Goal: Task Accomplishment & Management: Complete application form

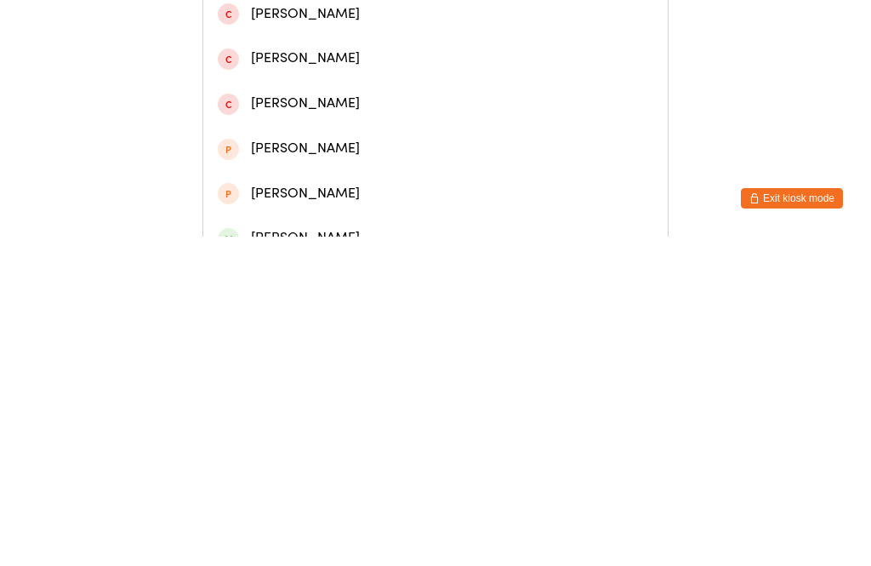
type input "[PERSON_NAME]"
click at [507, 85] on div "[PERSON_NAME]" at bounding box center [436, 73] width 436 height 23
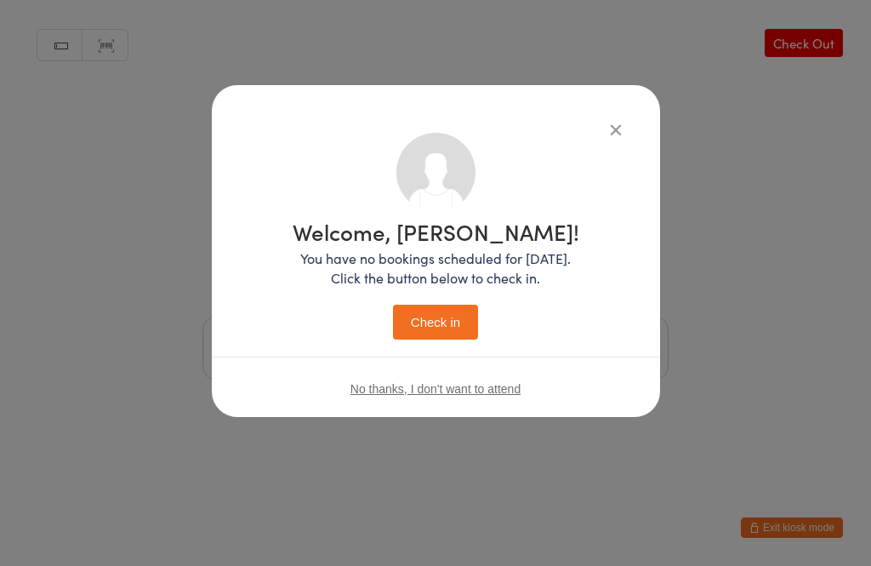
click at [447, 319] on button "Check in" at bounding box center [435, 322] width 85 height 35
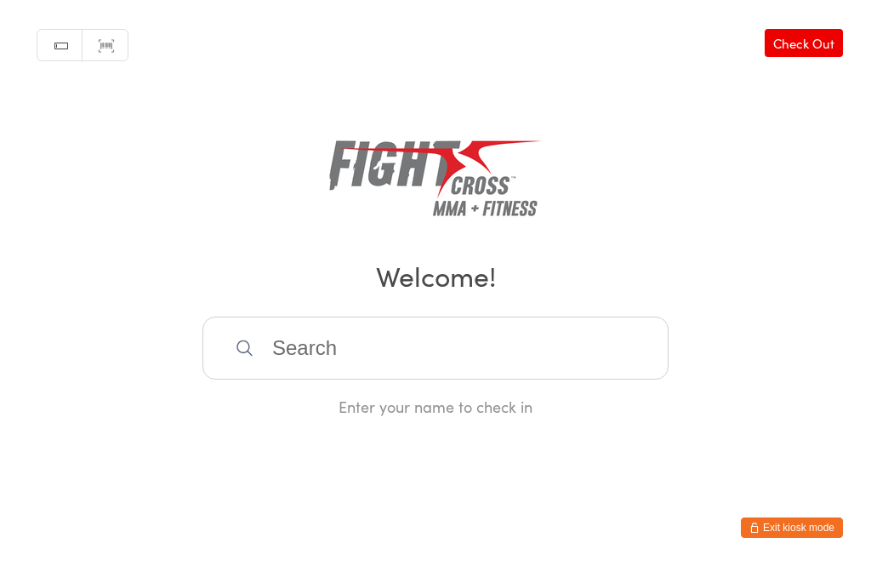
click at [799, 531] on button "Exit kiosk mode" at bounding box center [792, 527] width 102 height 20
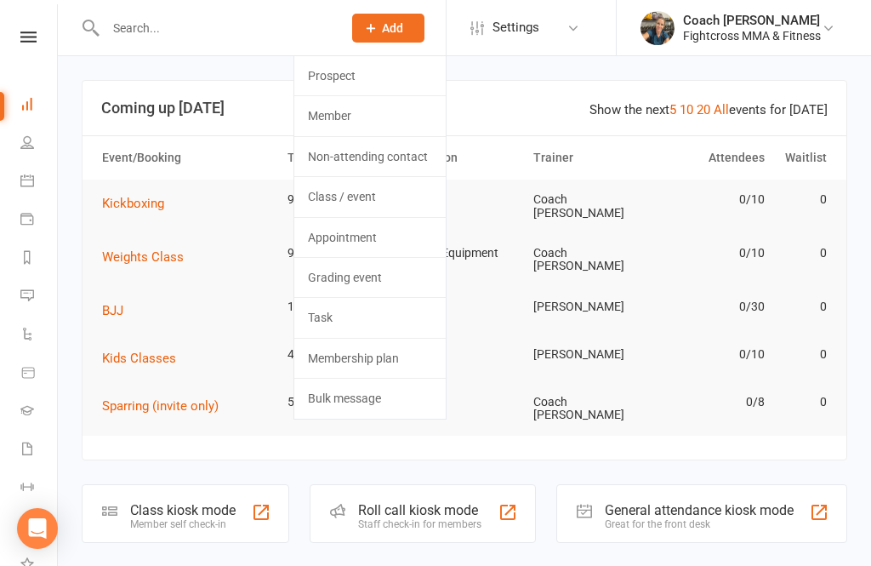
click at [363, 75] on link "Prospect" at bounding box center [369, 75] width 151 height 39
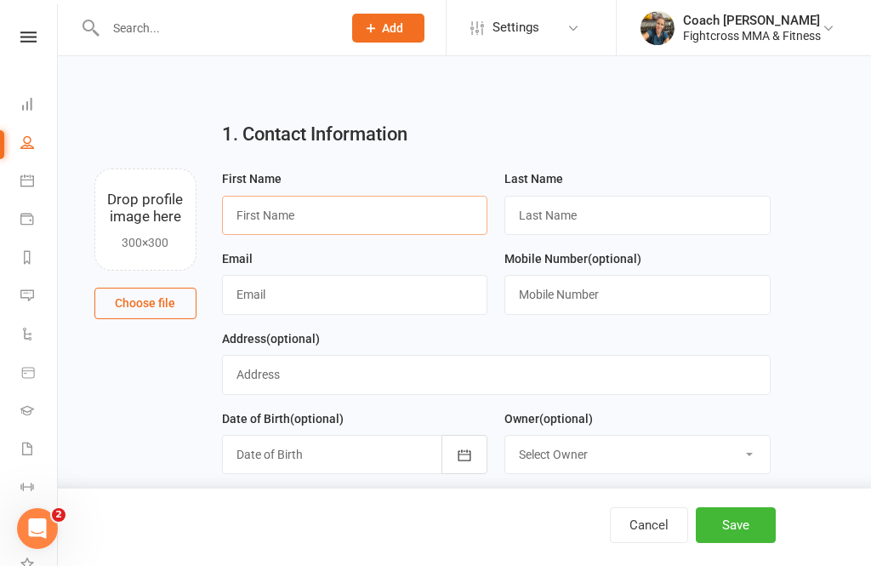
click at [356, 216] on input "text" at bounding box center [355, 215] width 266 height 39
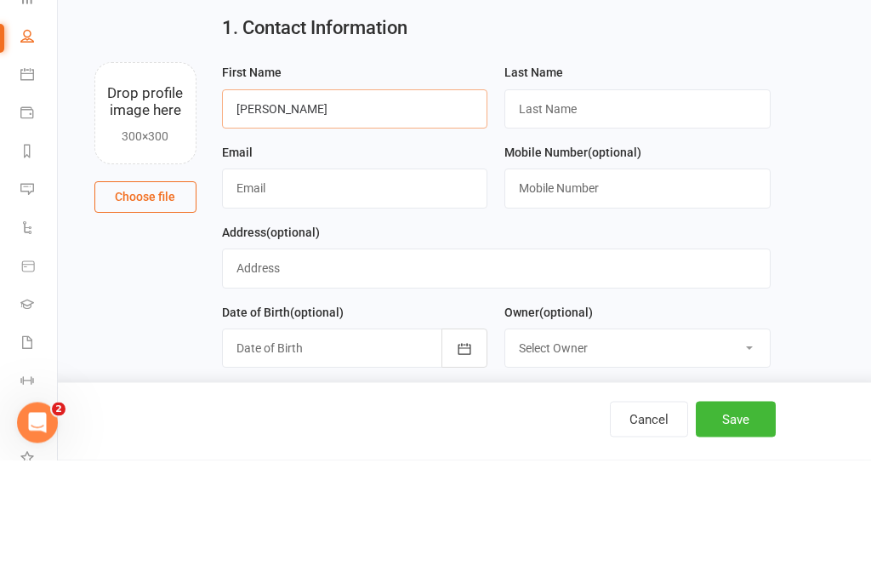
type input "[PERSON_NAME]"
click at [608, 196] on input "text" at bounding box center [637, 215] width 266 height 39
type input "[PERSON_NAME]"
click at [339, 275] on input "text" at bounding box center [355, 294] width 266 height 39
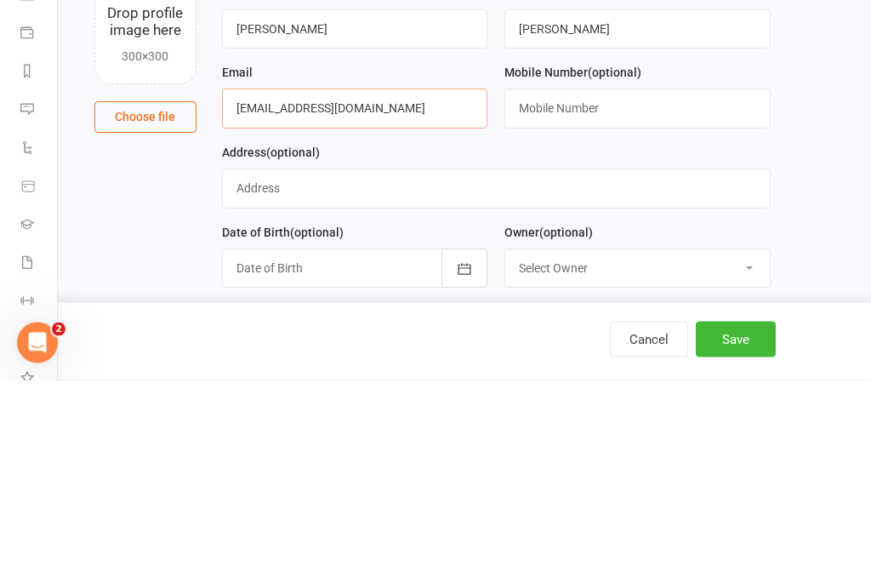
type input "[EMAIL_ADDRESS][DOMAIN_NAME]"
click at [676, 275] on input "text" at bounding box center [637, 294] width 266 height 39
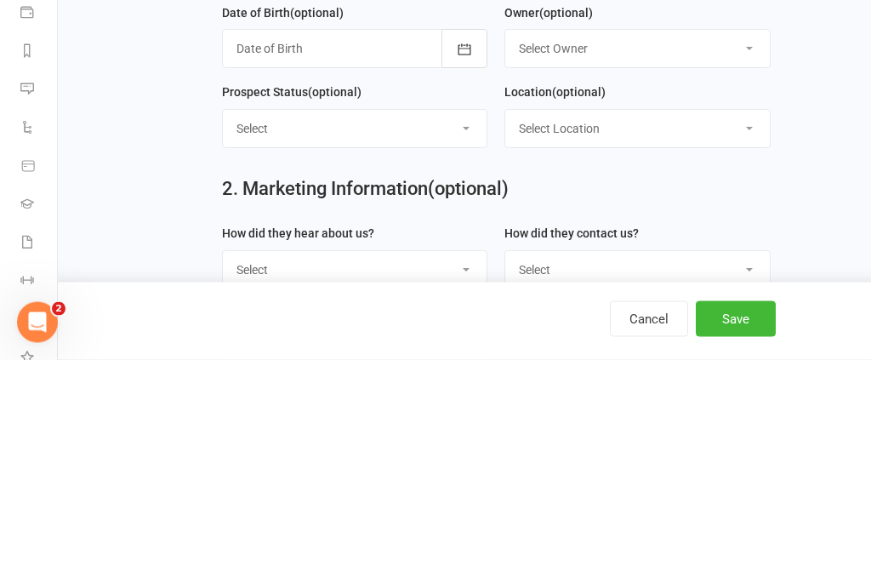
scroll to position [205, 0]
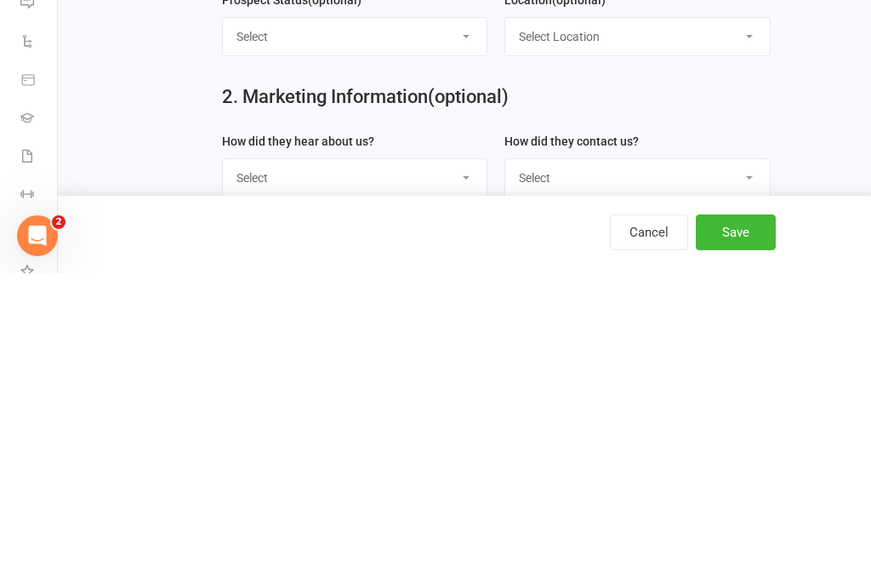
click at [742, 507] on button "Save" at bounding box center [736, 525] width 80 height 36
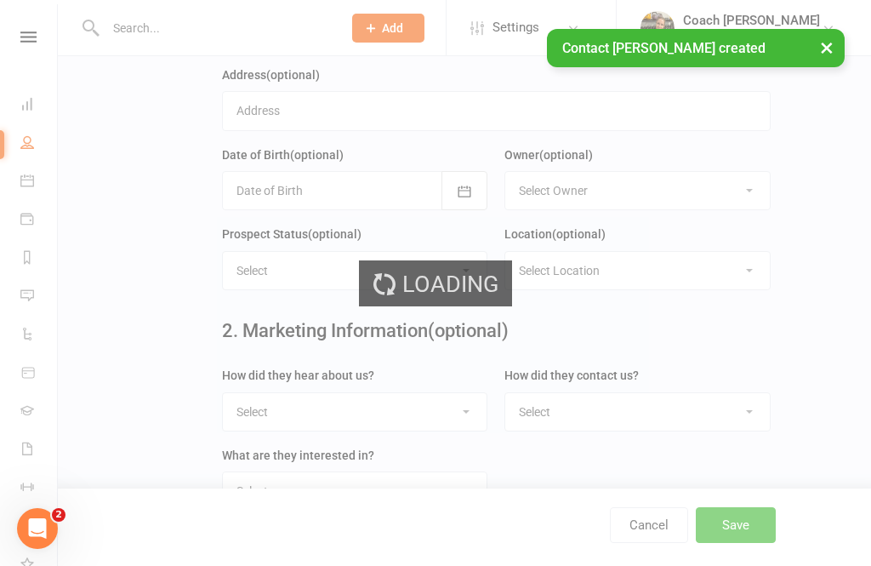
scroll to position [0, 0]
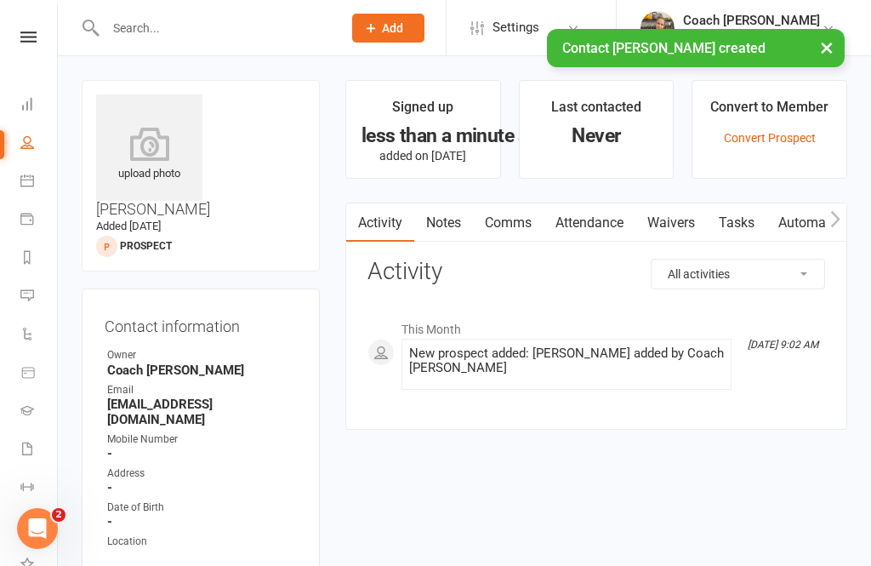
click at [682, 232] on link "Waivers" at bounding box center [671, 222] width 71 height 39
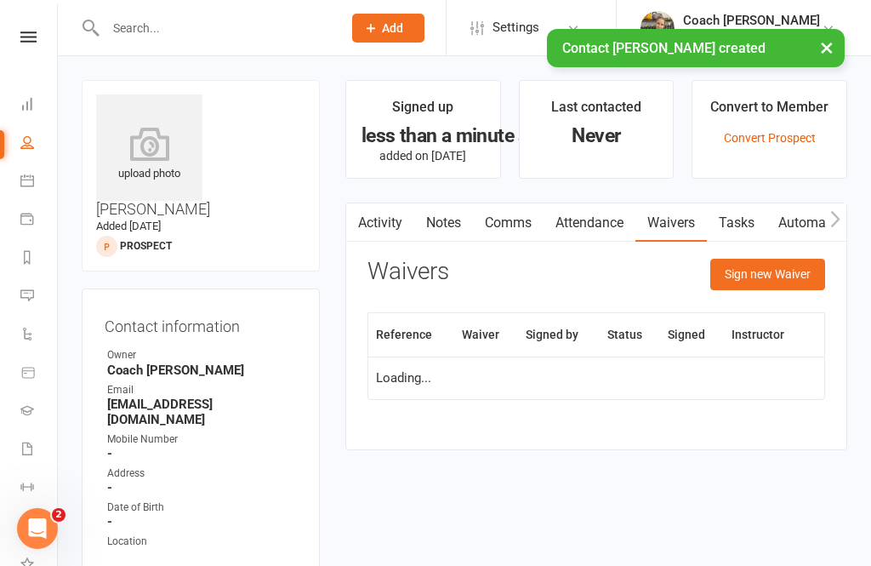
scroll to position [54, 0]
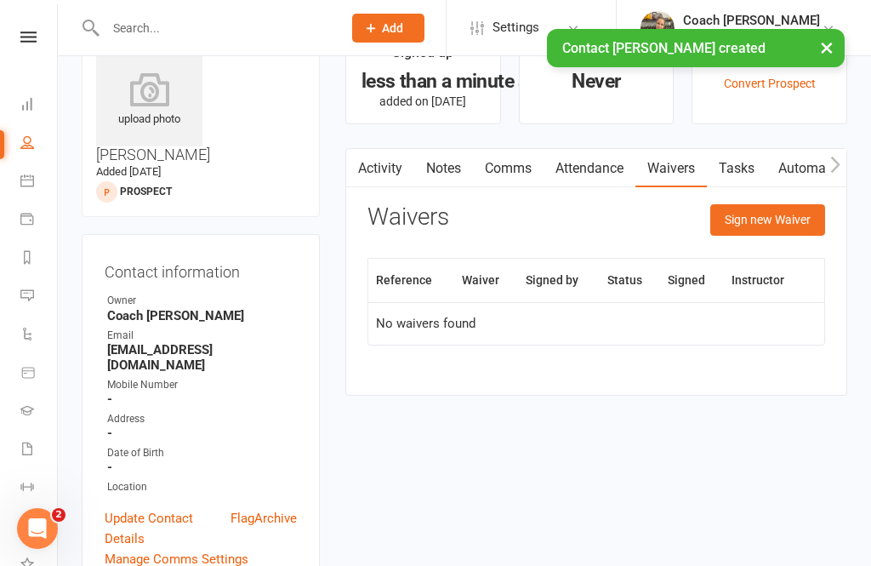
click at [772, 218] on button "Sign new Waiver" at bounding box center [767, 219] width 115 height 31
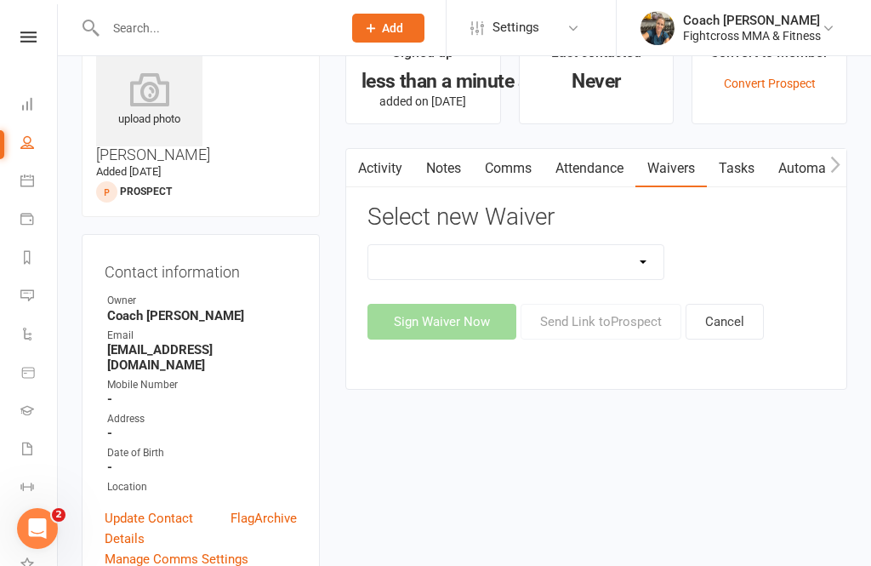
click at [643, 268] on select "10 Class Pass Membership Waiver 14 Day Trial Membership Waiver 14 Day Trial (On…" at bounding box center [515, 262] width 295 height 34
select select "13409"
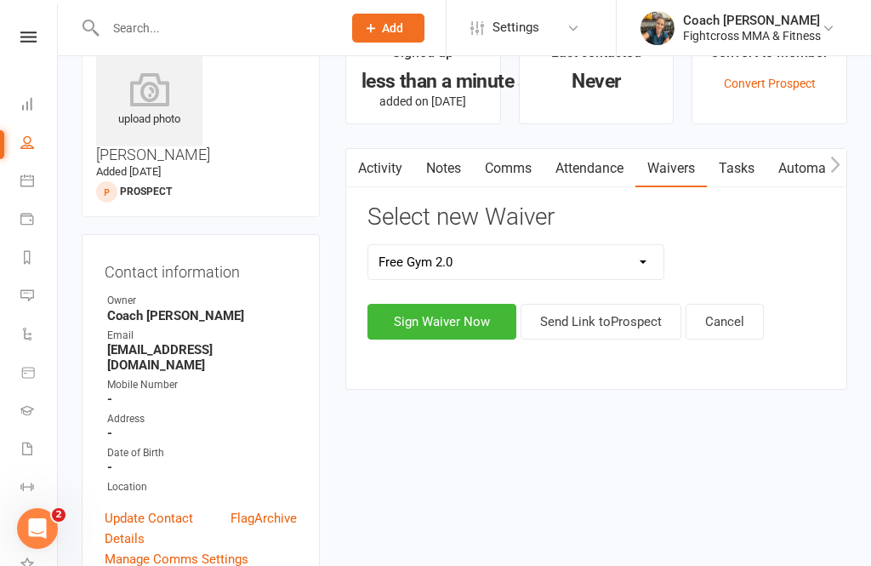
click at [459, 319] on button "Sign Waiver Now" at bounding box center [442, 322] width 149 height 36
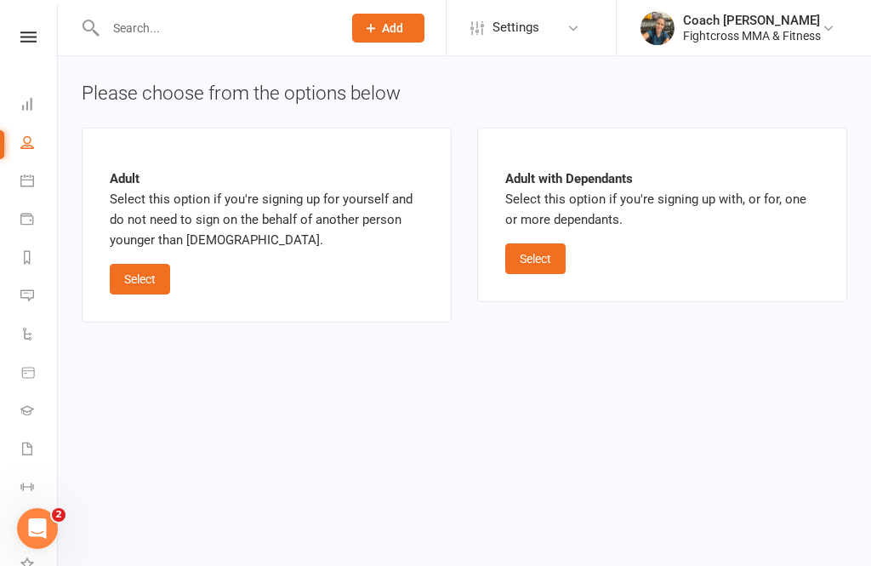
click at [146, 282] on button "Select" at bounding box center [140, 279] width 60 height 31
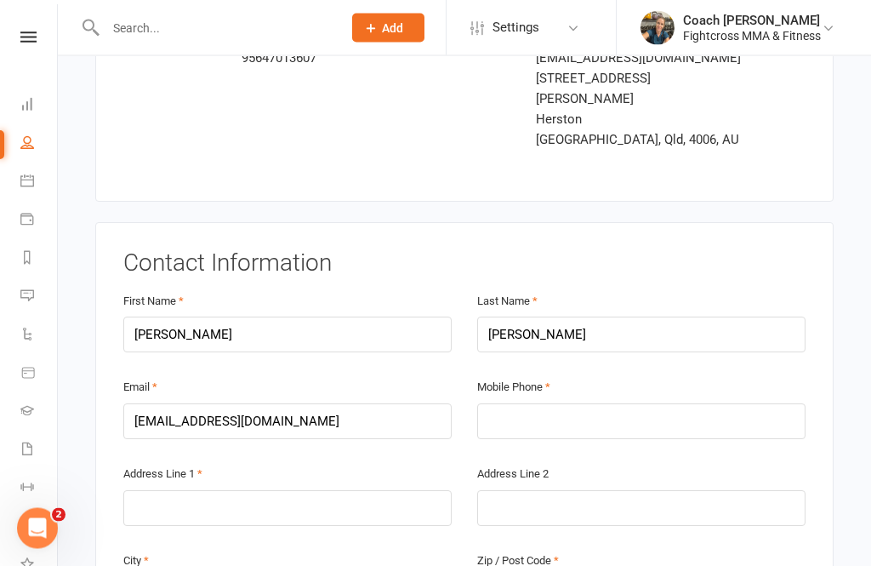
scroll to position [162, 0]
click at [636, 403] on input "text" at bounding box center [641, 421] width 328 height 36
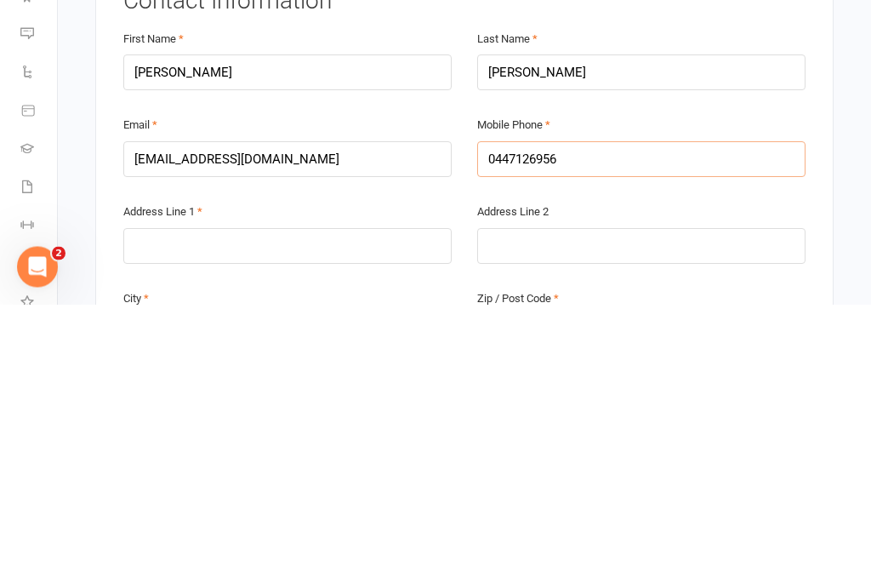
type input "0447126956"
click at [358, 490] on input "text" at bounding box center [287, 508] width 328 height 36
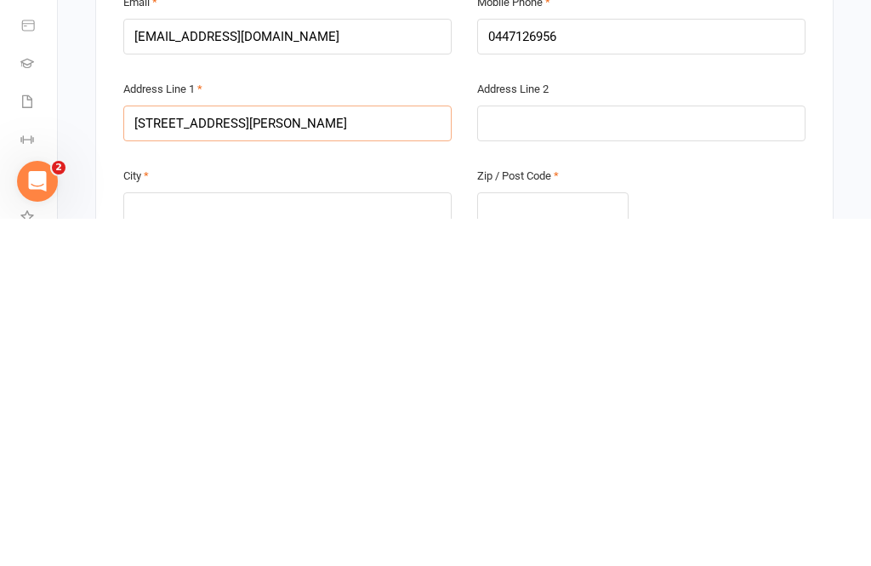
type input "[STREET_ADDRESS][PERSON_NAME]"
click at [358, 539] on input "text" at bounding box center [287, 557] width 328 height 36
type input "[GEOGRAPHIC_DATA]"
click at [559, 539] on input "text" at bounding box center [552, 557] width 151 height 36
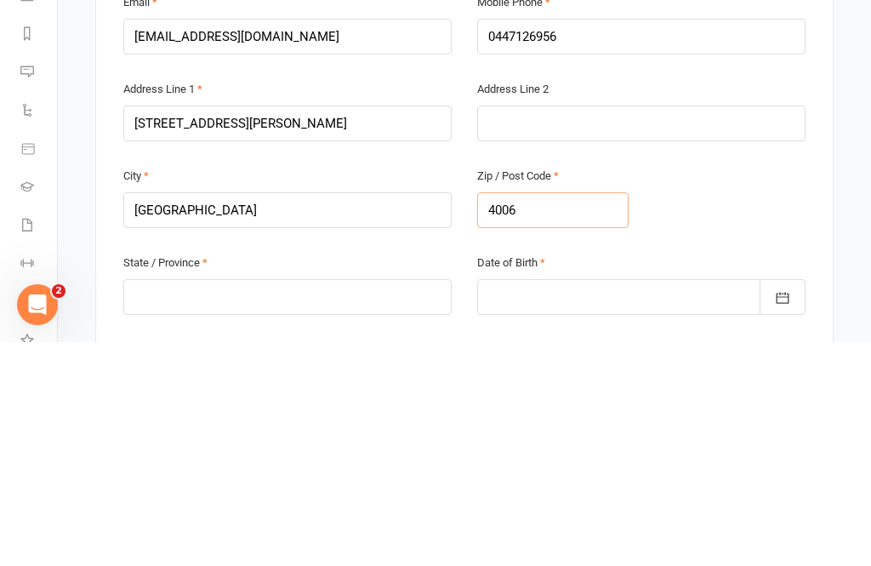
scroll to position [324, 0]
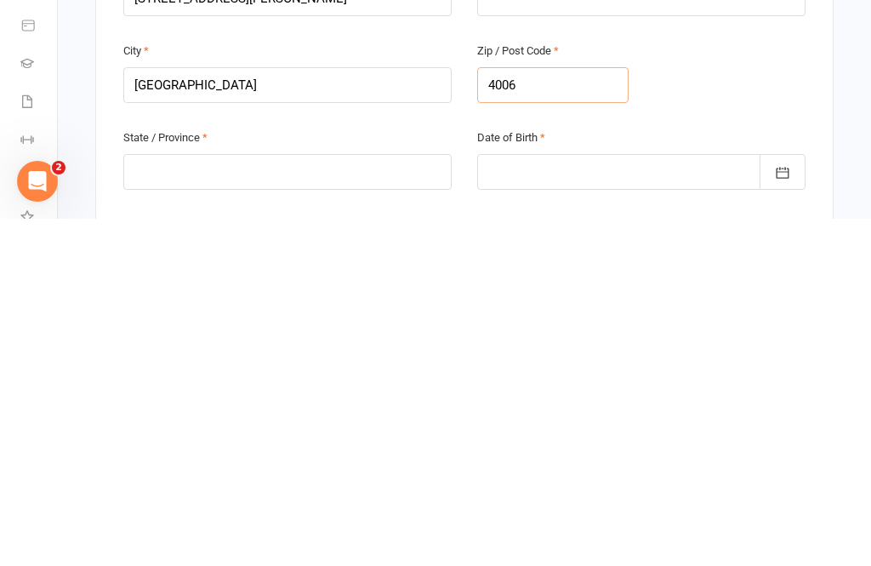
type input "4006"
click at [360, 501] on input "text" at bounding box center [287, 519] width 328 height 36
type input "G"
type input "[GEOGRAPHIC_DATA]"
click at [653, 501] on div at bounding box center [641, 519] width 328 height 36
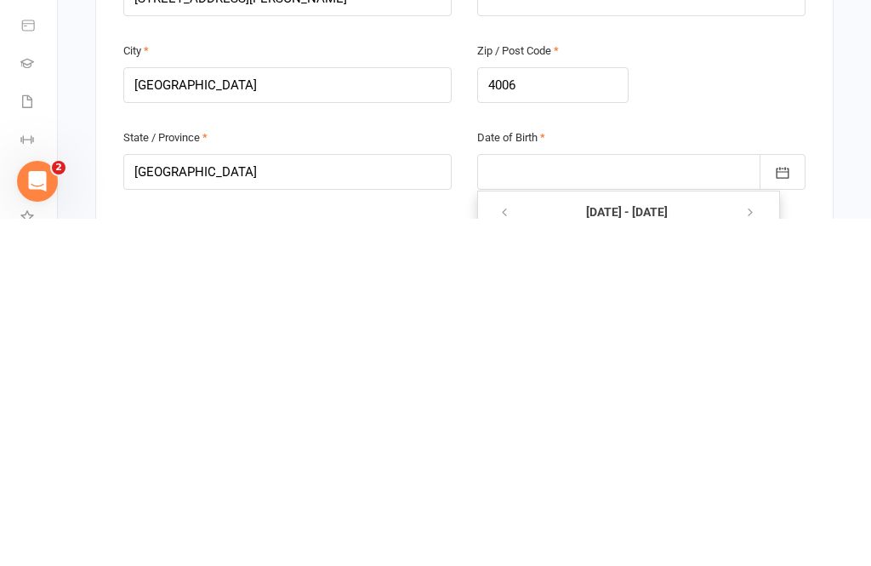
scroll to position [739, 0]
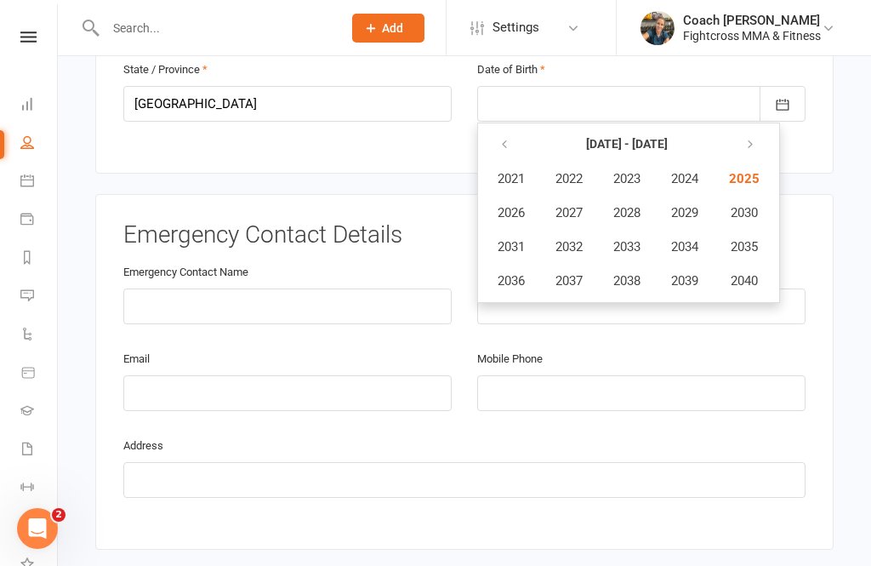
click at [491, 129] on button "button" at bounding box center [505, 144] width 37 height 31
click at [633, 171] on span "2003" at bounding box center [626, 178] width 27 height 15
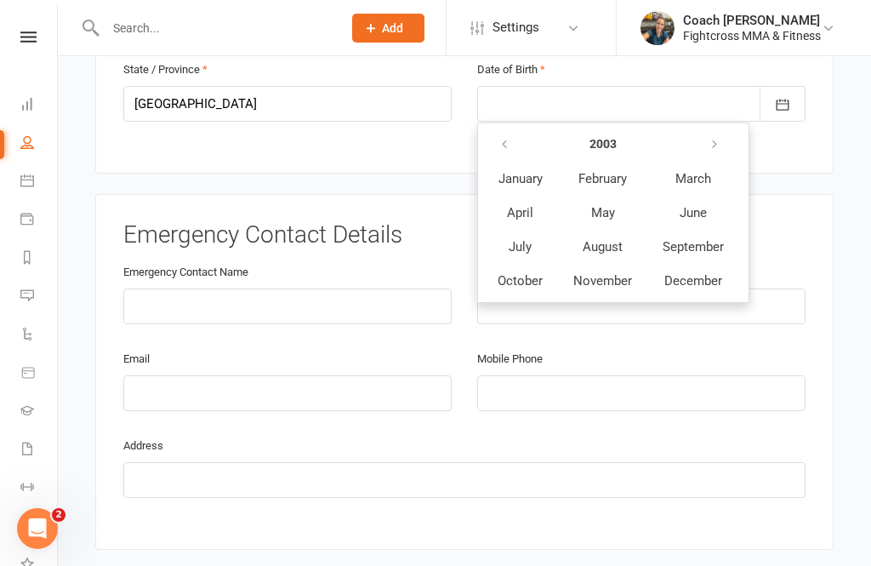
click at [533, 162] on button "January" at bounding box center [520, 178] width 74 height 32
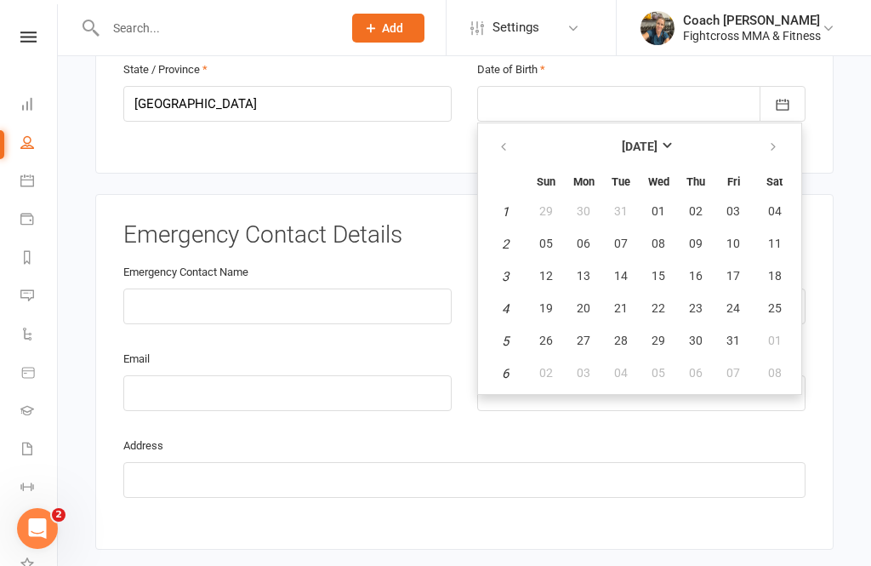
click at [734, 204] on span "03" at bounding box center [734, 211] width 14 height 14
type input "[DATE]"
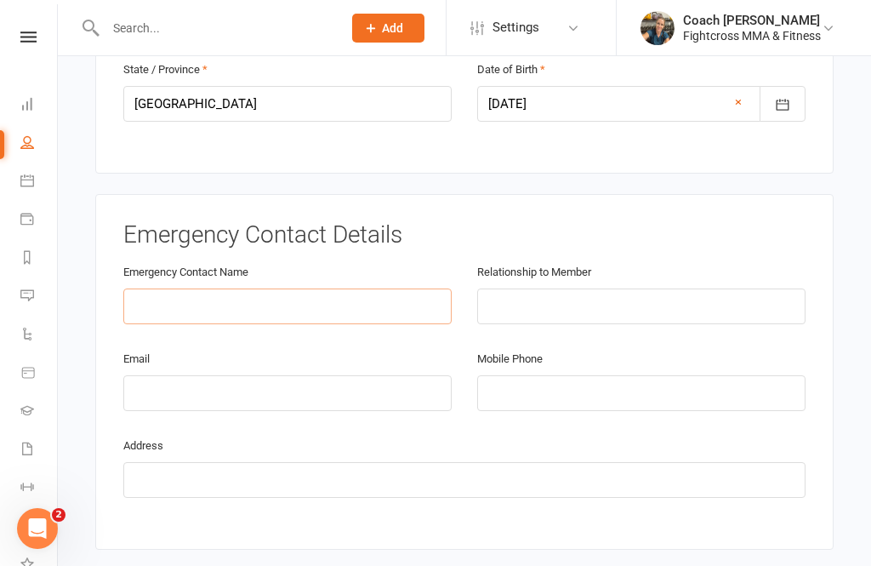
click at [340, 288] on input "text" at bounding box center [287, 306] width 328 height 36
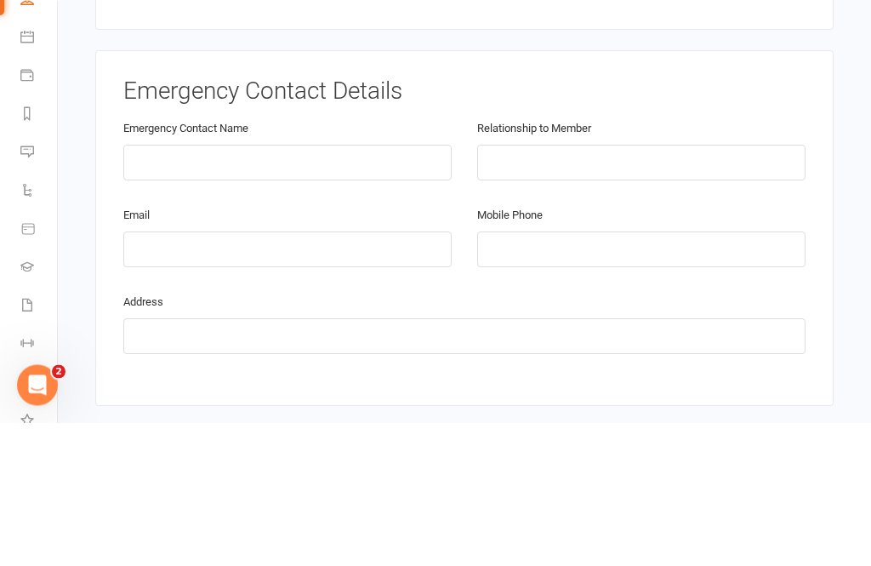
click at [848, 146] on div "Smart Forms & Waivers Fightcross MMA & Fitness 95647013607 p: 38621988 [EMAIL_A…" at bounding box center [464, 523] width 813 height 2413
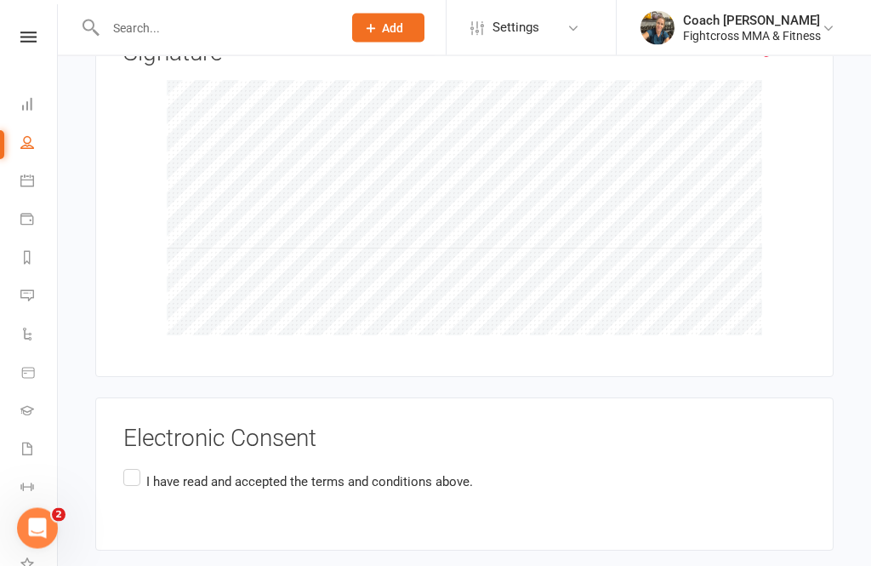
scroll to position [1843, 0]
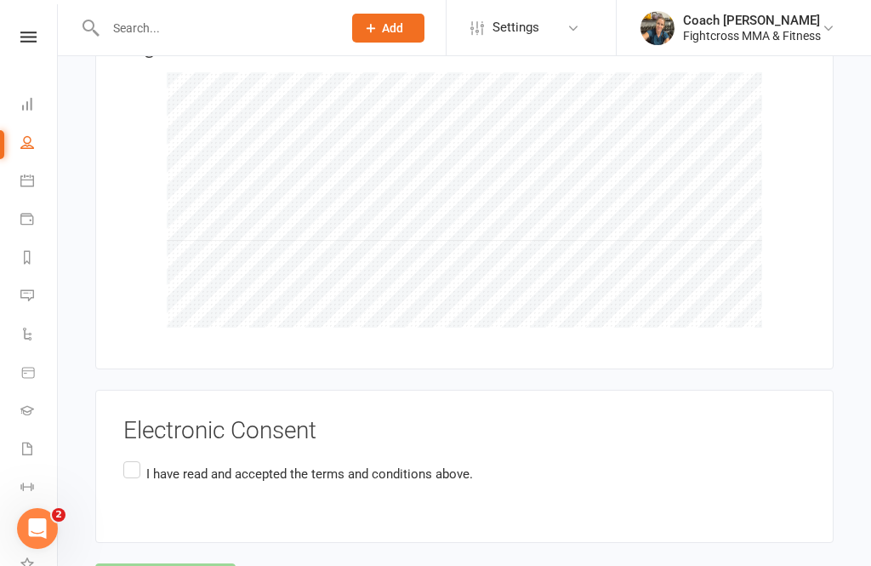
click at [134, 458] on label "I have read and accepted the terms and conditions above." at bounding box center [298, 474] width 350 height 33
click at [134, 458] on input "I have read and accepted the terms and conditions above." at bounding box center [128, 458] width 11 height 0
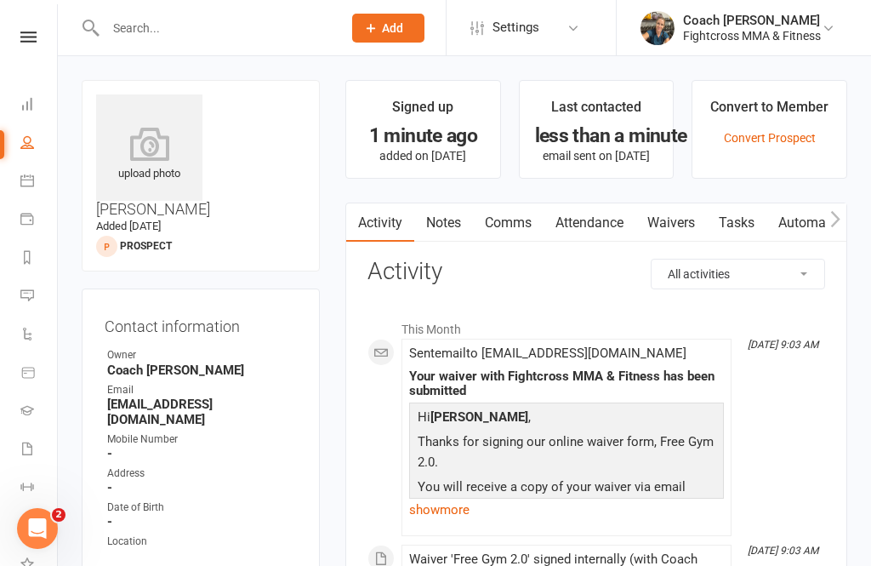
click at [25, 32] on icon at bounding box center [28, 36] width 16 height 11
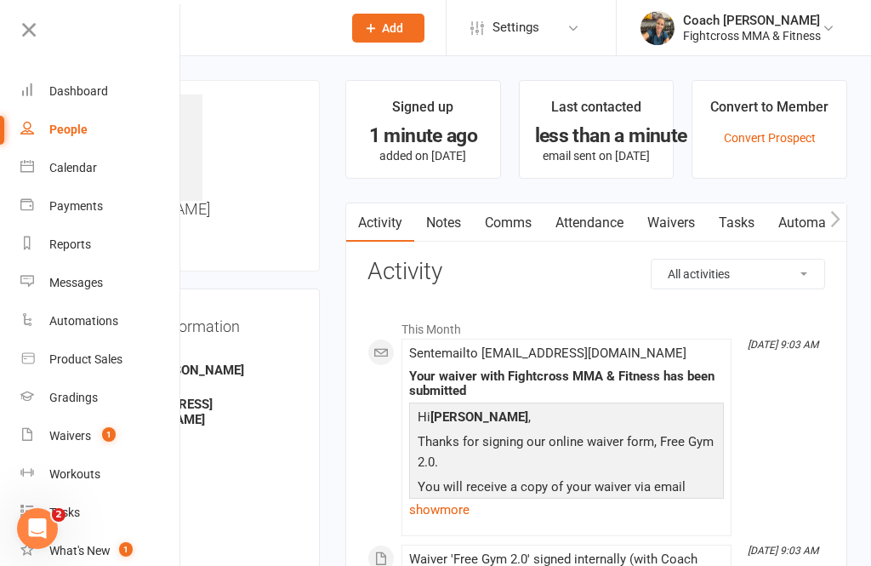
click at [71, 94] on div "Dashboard" at bounding box center [78, 91] width 59 height 14
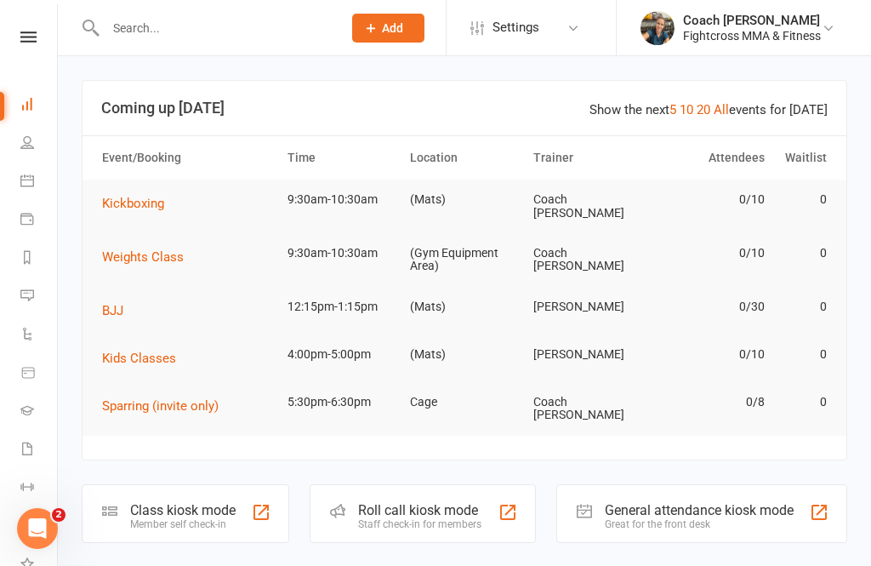
click at [720, 518] on div "Great for the front desk" at bounding box center [699, 524] width 189 height 12
